Goal: Task Accomplishment & Management: Use online tool/utility

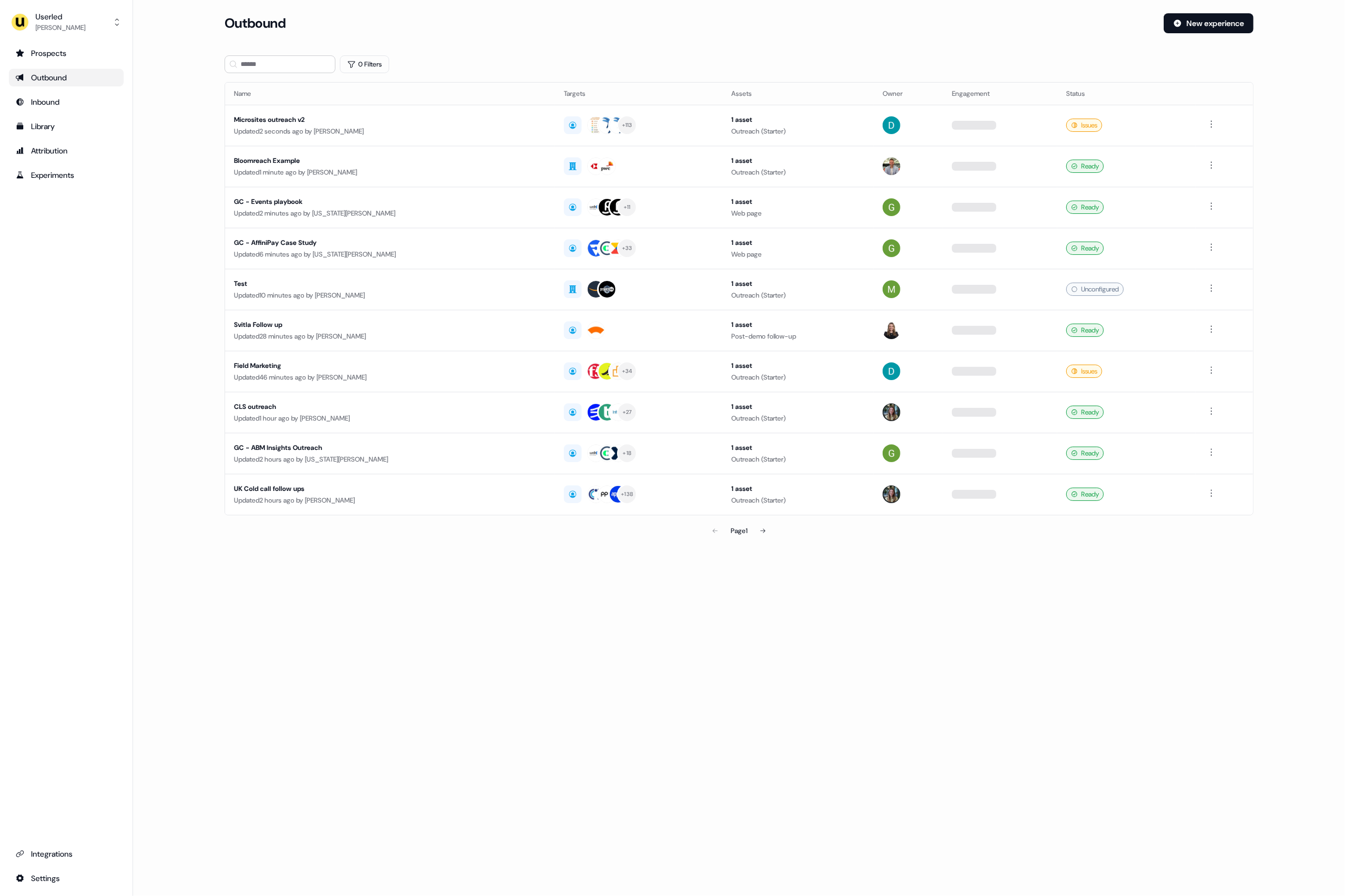
drag, startPoint x: 186, startPoint y: 65, endPoint x: 1, endPoint y: 36, distance: 187.3
click at [178, 63] on main "Loading... Outbound New experience 0 Filters Name Targets Assets Owner Engageme…" at bounding box center [739, 293] width 1212 height 559
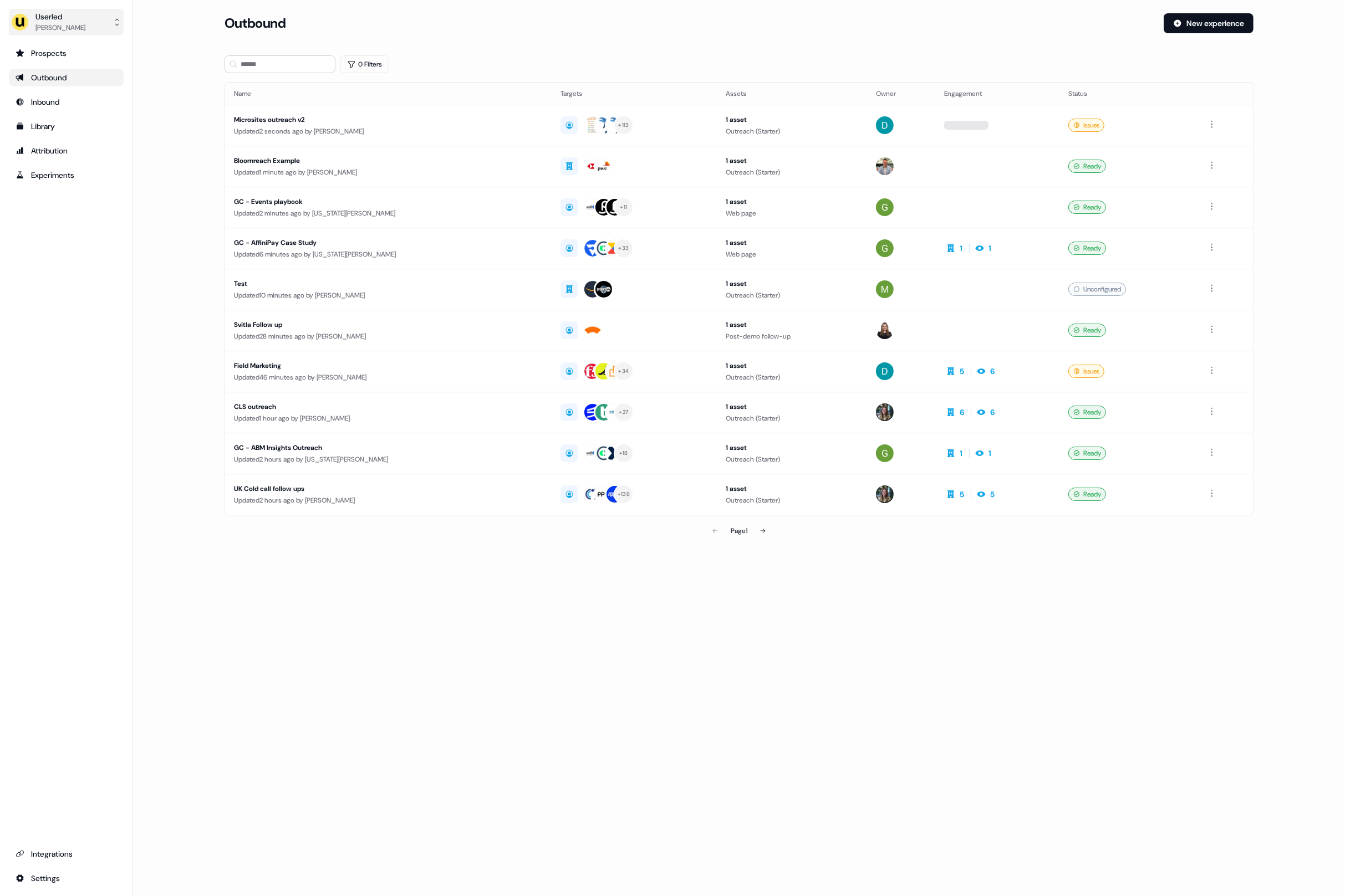
click at [76, 22] on div "Oliver Grogan" at bounding box center [60, 28] width 50 height 11
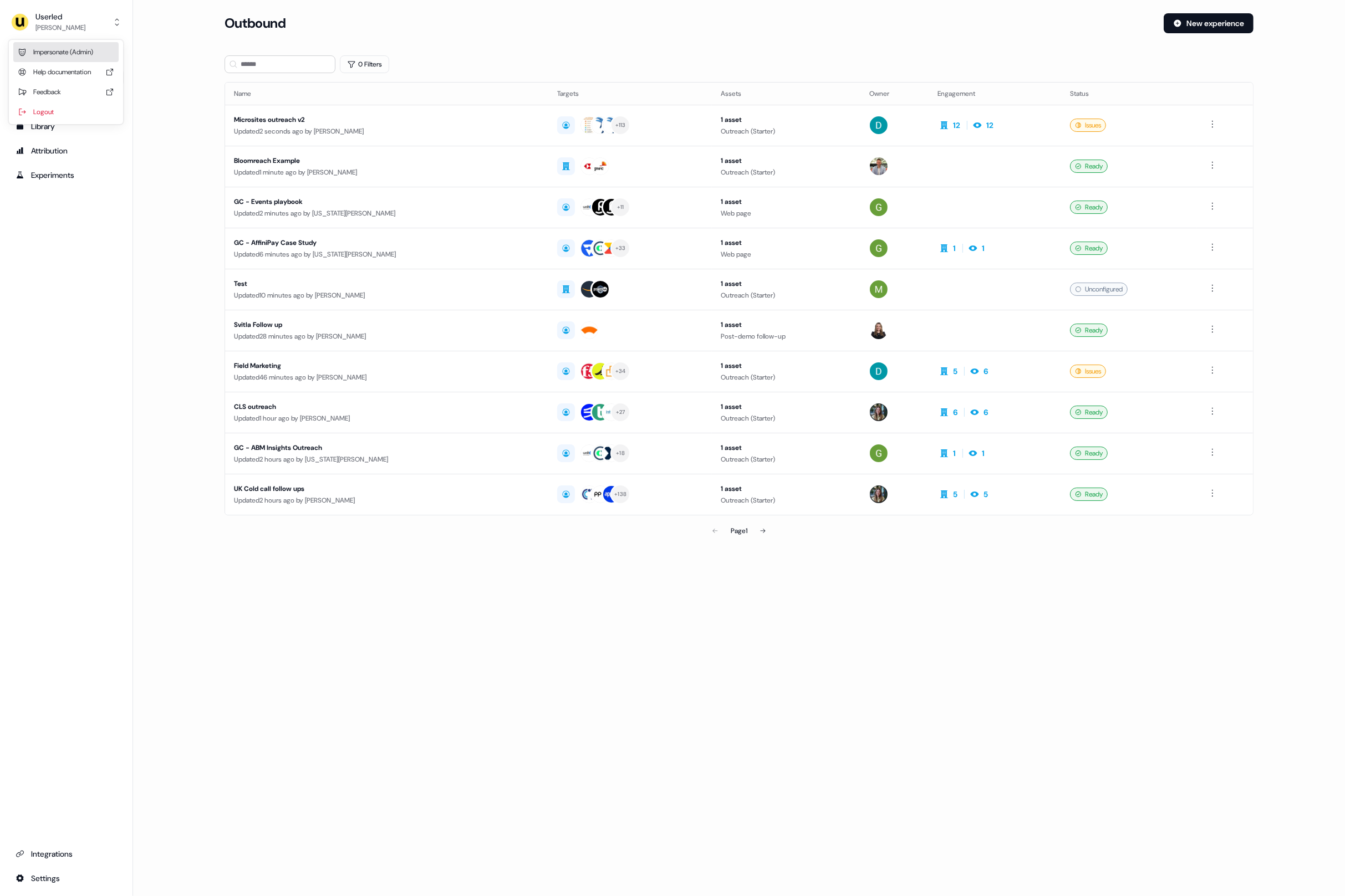
click at [75, 52] on div "Impersonate (Admin)" at bounding box center [66, 53] width 105 height 20
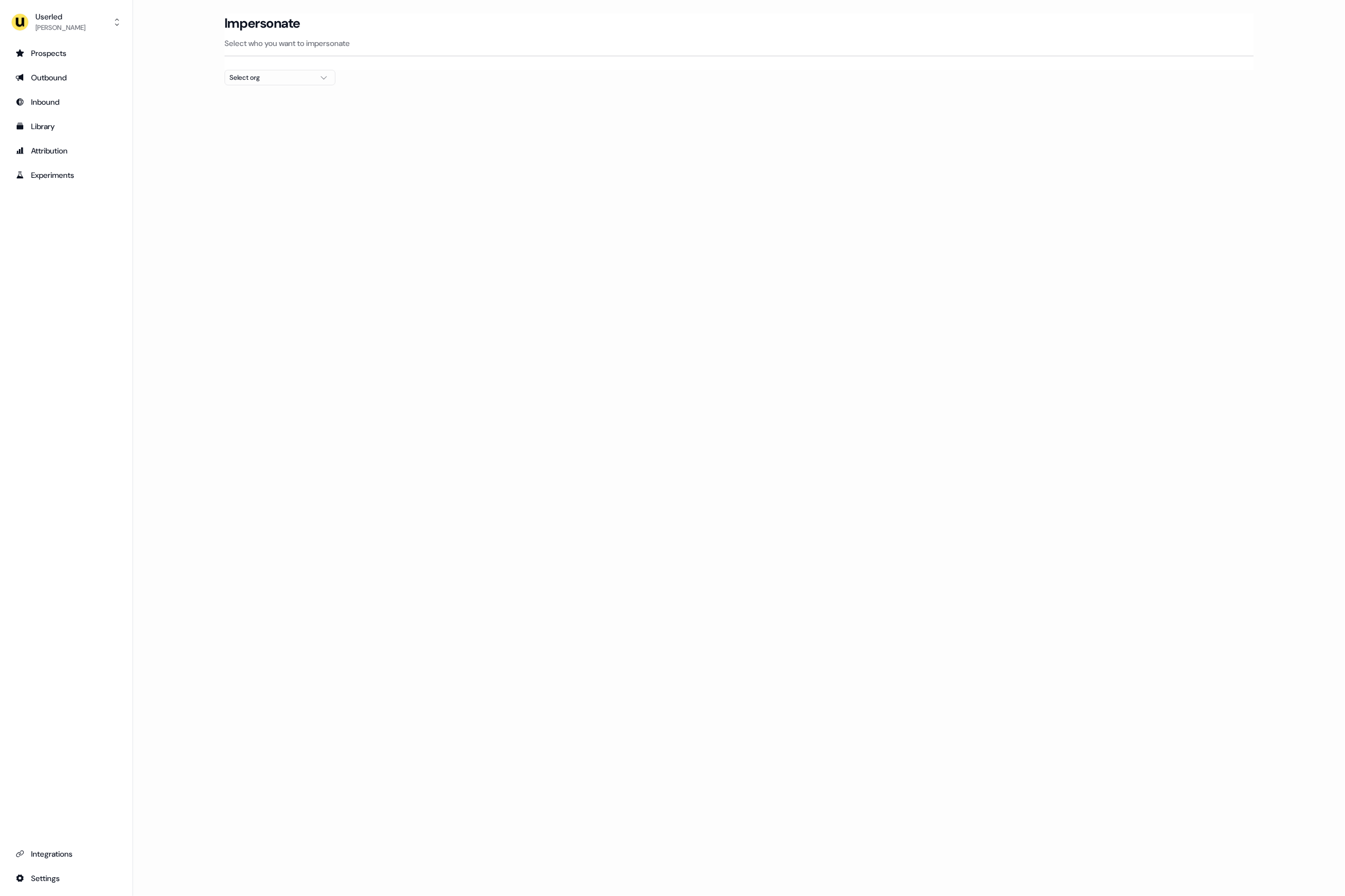
drag, startPoint x: 257, startPoint y: 78, endPoint x: 278, endPoint y: 86, distance: 22.5
click at [257, 77] on div "Select org" at bounding box center [271, 78] width 83 height 11
click at [294, 104] on input "text" at bounding box center [286, 99] width 96 height 20
click at [565, 168] on div "Loading... Impersonate Select who you want to impersonate Select org" at bounding box center [739, 448] width 1212 height 896
click at [283, 83] on button "Select org" at bounding box center [280, 78] width 111 height 16
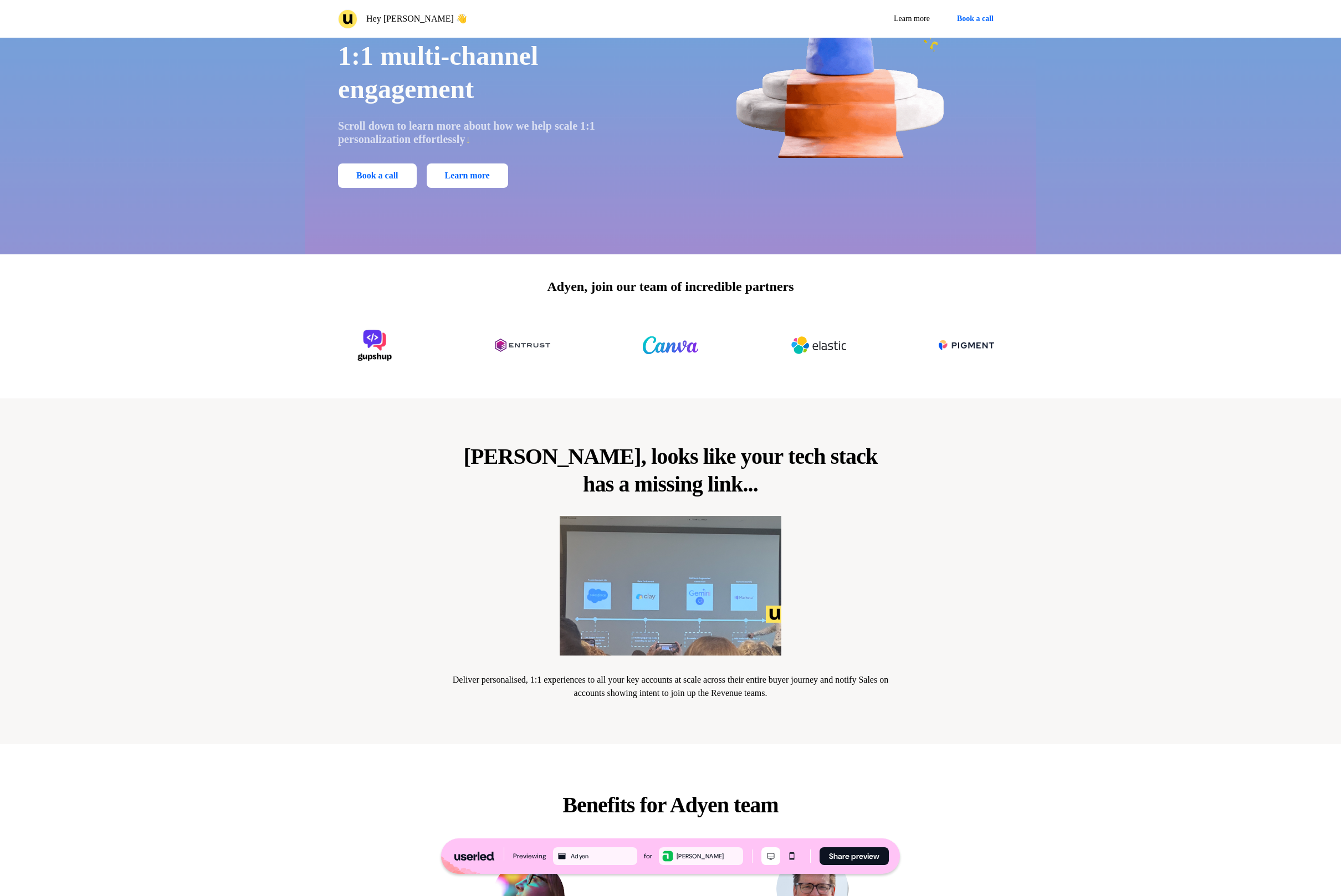
scroll to position [232, 0]
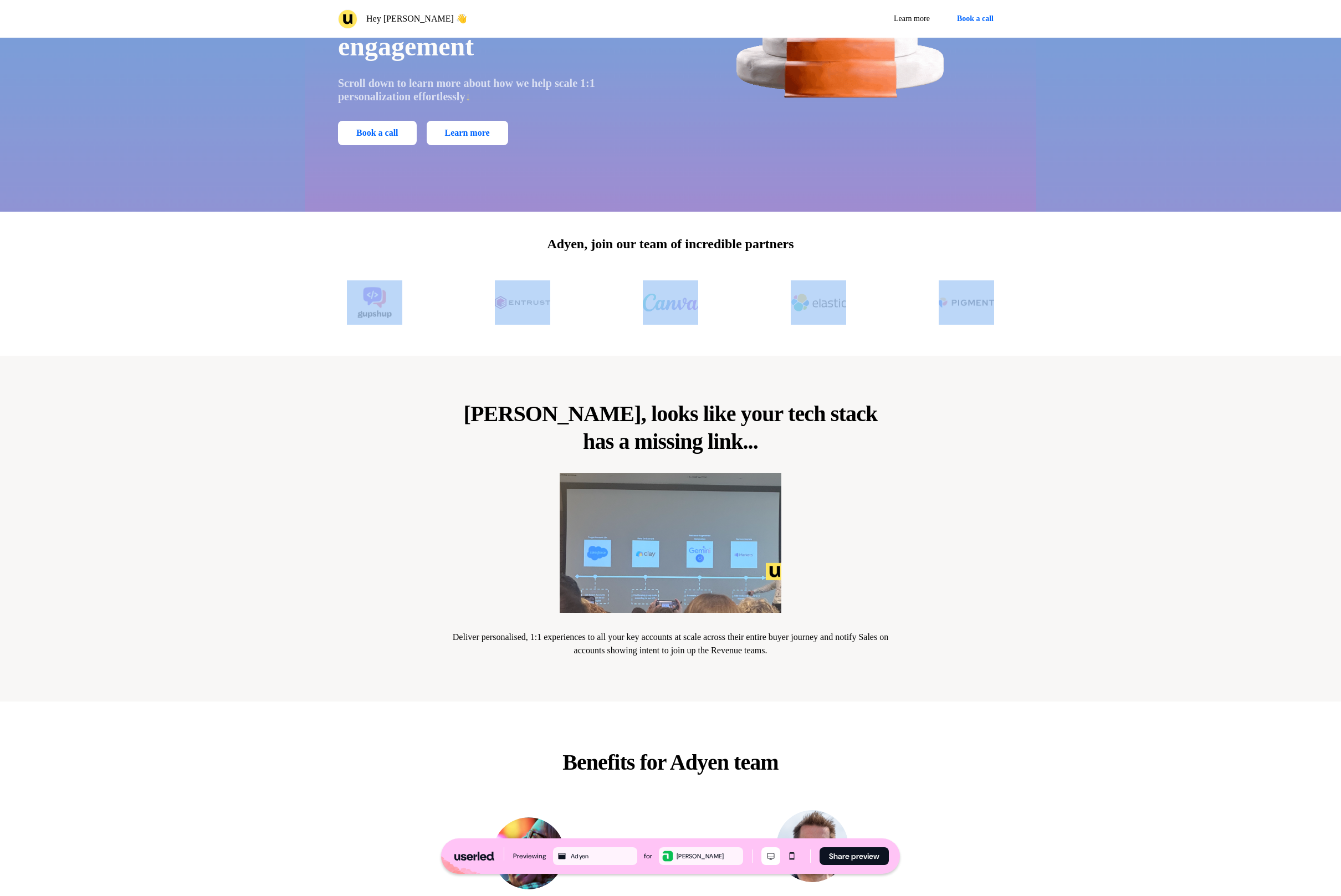
drag, startPoint x: 305, startPoint y: 268, endPoint x: 949, endPoint y: 475, distance: 676.5
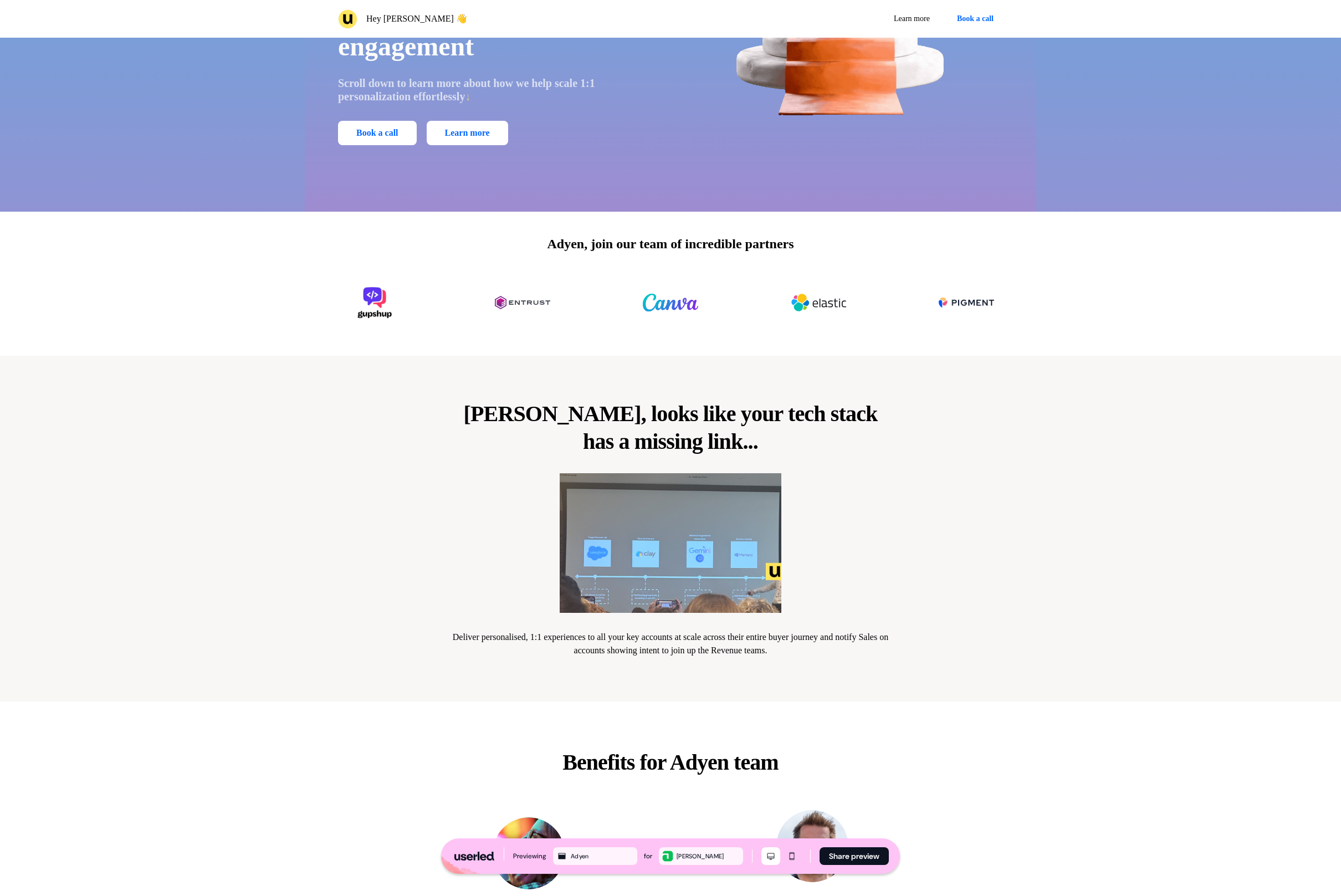
click at [901, 484] on div "[PERSON_NAME], looks like your tech stack has a missing link... Deliver persona…" at bounding box center [670, 528] width 732 height 346
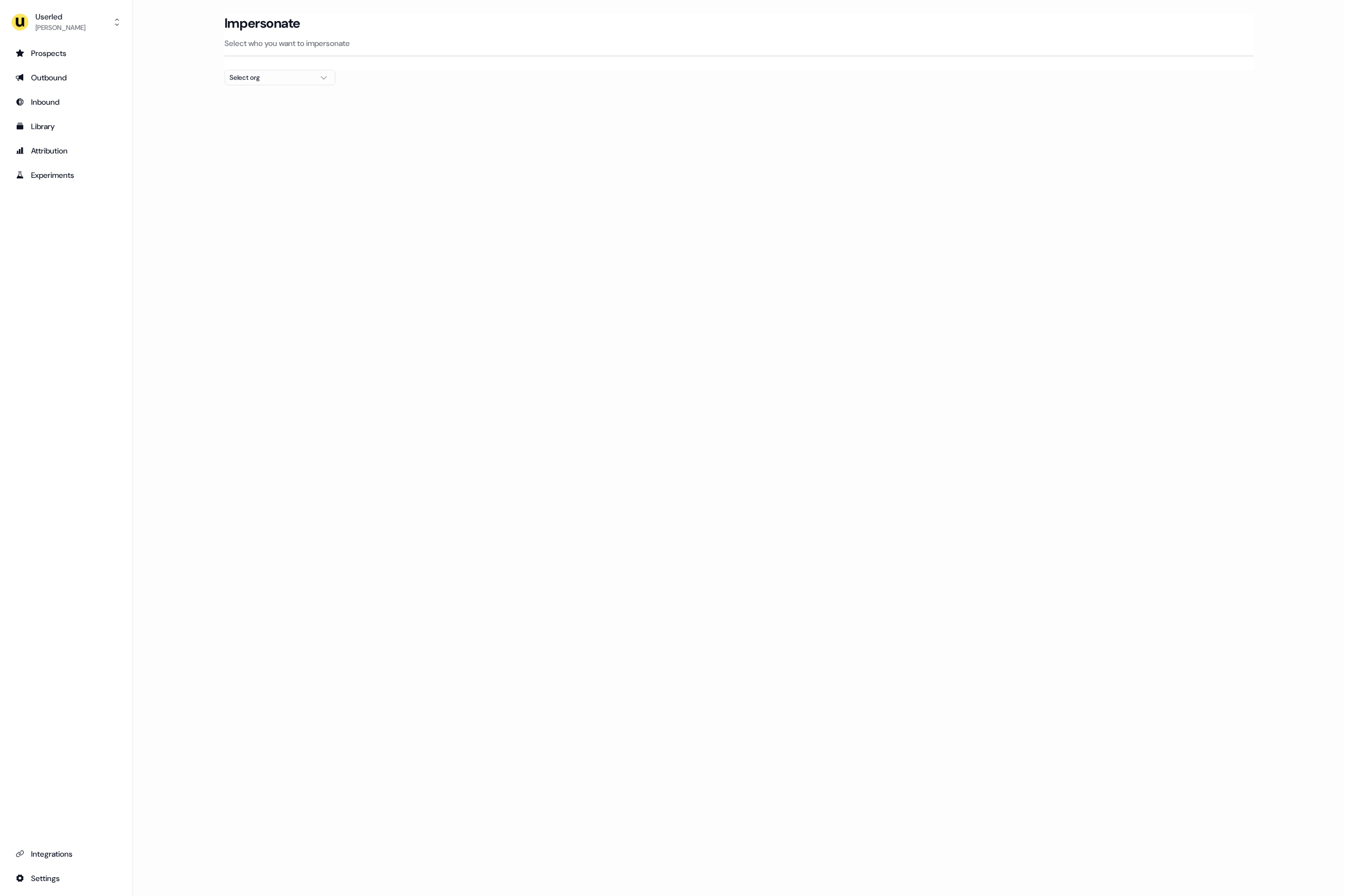
click at [180, 83] on main "Loading... Impersonate Select who you want to impersonate Select org" at bounding box center [739, 68] width 1212 height 112
click at [198, 103] on main "Loading... Impersonate Select who you want to impersonate Select org" at bounding box center [739, 68] width 1212 height 112
click at [27, 28] on div "side nav menu" at bounding box center [19, 21] width 18 height 18
click at [272, 83] on div "Userled Oliver Grogan Impersonate (Admin) Help documentation Feedback Logout Pr…" at bounding box center [672, 448] width 1345 height 896
drag, startPoint x: 266, startPoint y: 77, endPoint x: 269, endPoint y: 86, distance: 9.5
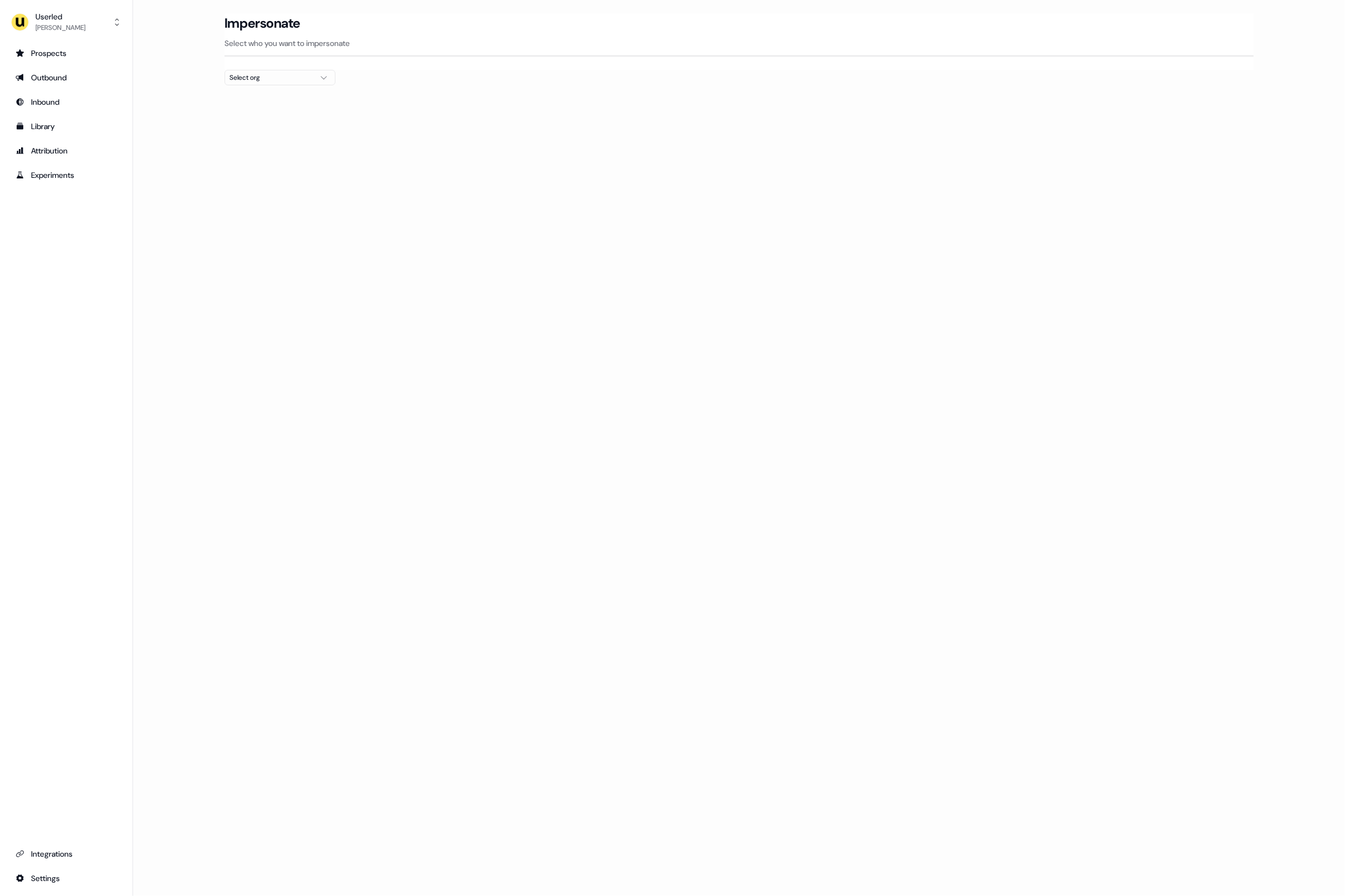
click at [266, 77] on div "Select org" at bounding box center [271, 78] width 83 height 11
type input "*****"
